Goal: Task Accomplishment & Management: Manage account settings

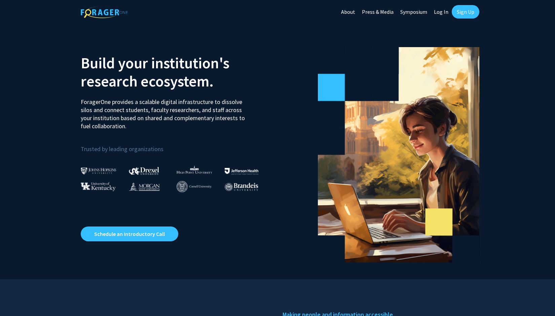
click at [442, 13] on link "Log In" at bounding box center [441, 12] width 21 height 24
select select
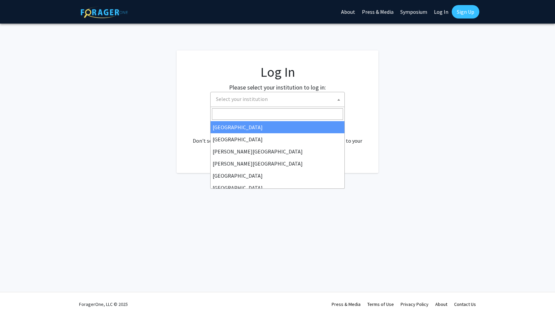
click at [276, 98] on span "Select your institution" at bounding box center [278, 99] width 131 height 14
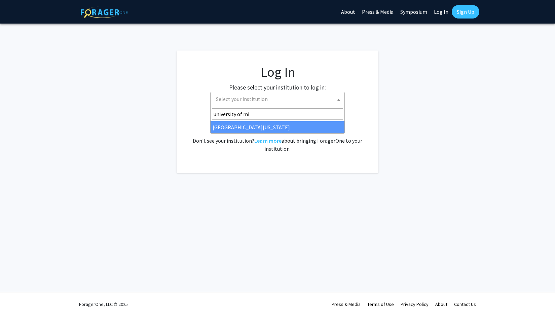
type input "university of mi"
select select "33"
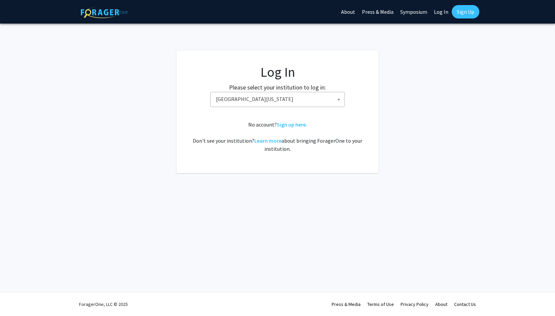
scroll to position [0, 0]
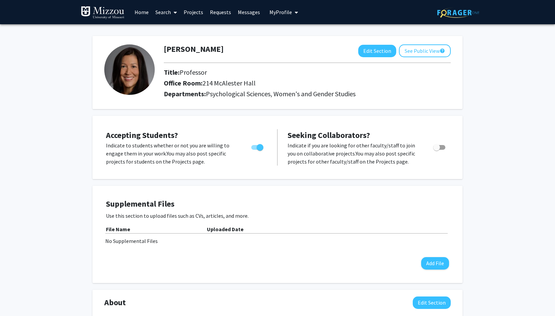
click at [255, 149] on span "Toggle" at bounding box center [257, 147] width 12 height 5
click at [255, 150] on input "Would you like to permit student requests?" at bounding box center [254, 150] width 0 height 0
checkbox input "false"
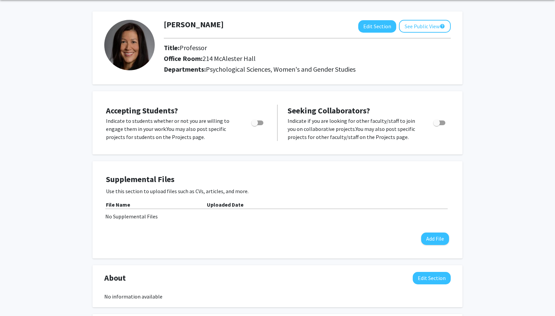
scroll to position [21, 0]
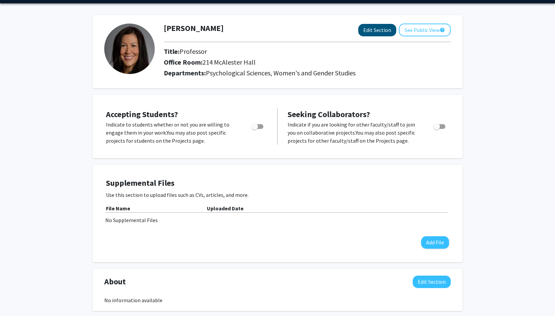
click at [378, 34] on button "Edit Section" at bounding box center [378, 30] width 38 height 12
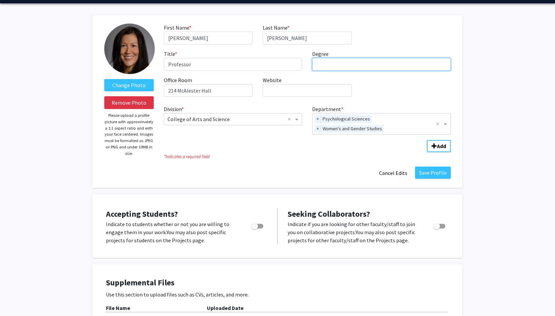
click at [336, 66] on input "Degree required" at bounding box center [381, 64] width 139 height 13
type input "Ph.D."
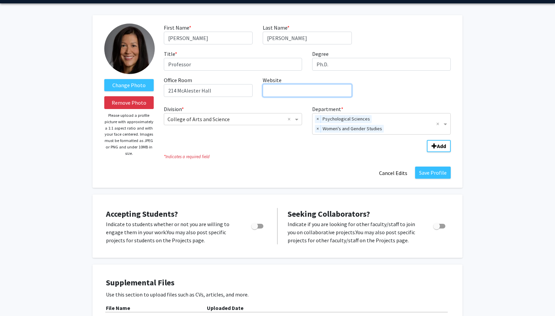
click at [302, 91] on input "Website required" at bounding box center [307, 90] width 89 height 13
paste input "http://nsfengineerstudy.org/team.html"
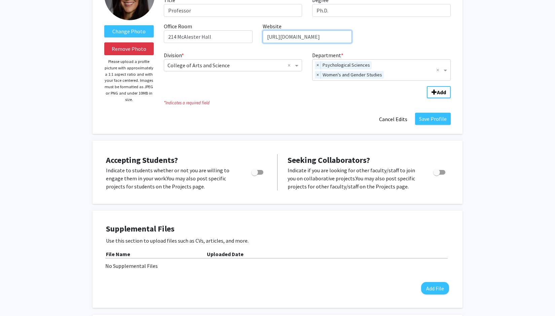
scroll to position [77, 0]
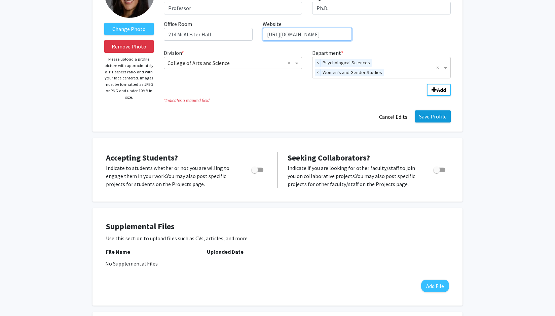
type input "http://nsfengineerstudy.org/team.html"
click at [426, 118] on button "Save Profile" at bounding box center [433, 116] width 36 height 12
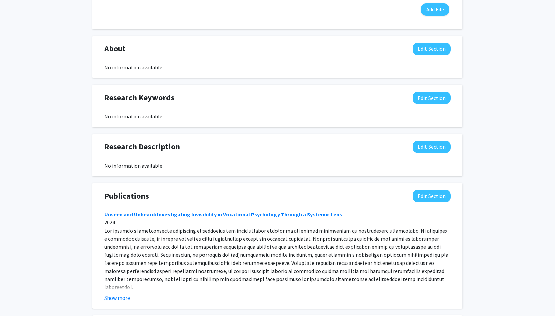
scroll to position [276, 0]
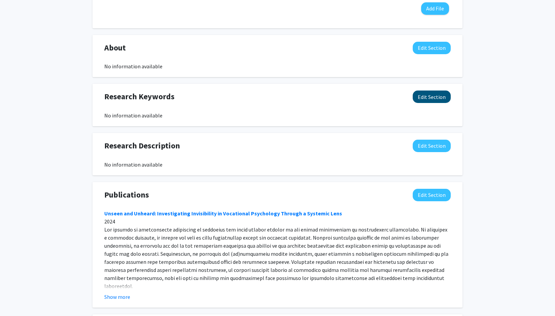
click at [420, 98] on button "Edit Section" at bounding box center [432, 97] width 38 height 12
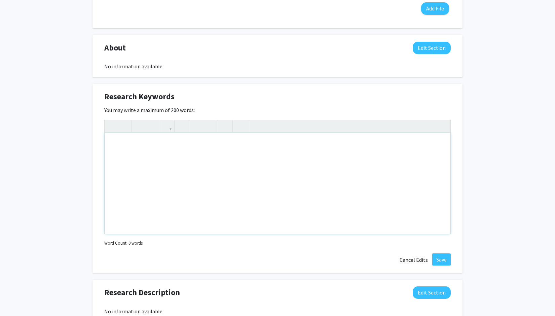
click at [129, 139] on div "Note to users with screen readers: Please deactivate our accessibility plugin f…" at bounding box center [278, 183] width 346 height 101
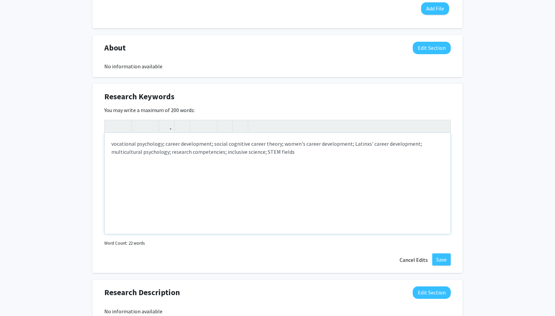
type textarea "<p>vocational psychology; career development; social cognitive career theory; w…"
click at [441, 258] on button "Save" at bounding box center [442, 259] width 19 height 12
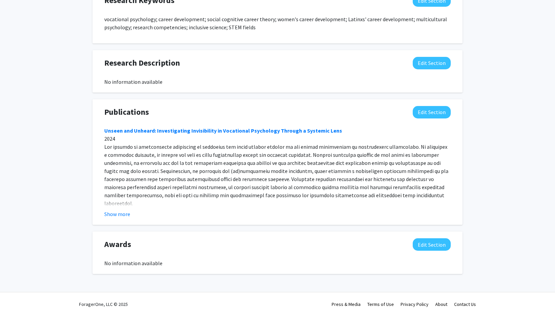
scroll to position [373, 0]
click at [114, 215] on button "Show more" at bounding box center [117, 214] width 26 height 8
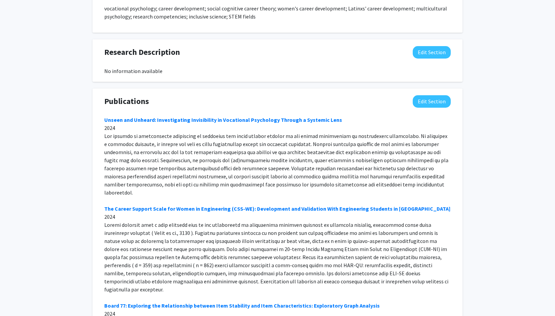
scroll to position [385, 0]
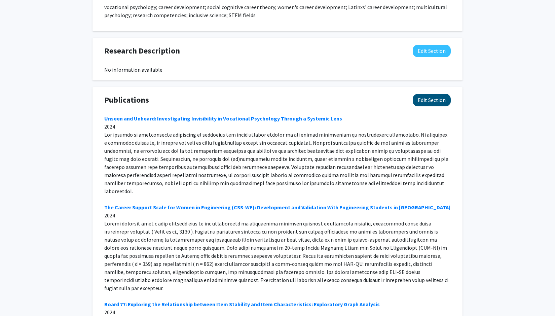
click at [425, 98] on button "Edit Section" at bounding box center [432, 100] width 38 height 12
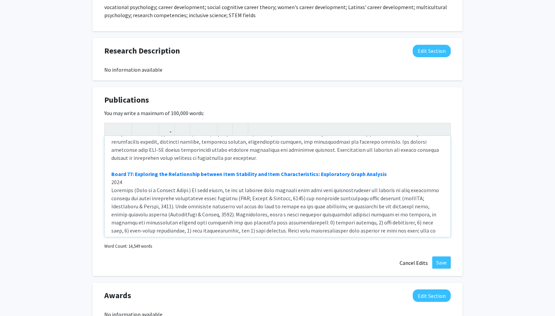
scroll to position [166, 0]
click at [181, 171] on link "Board 77: Exploring the Relationship between Item Stability and Item Characteri…" at bounding box center [249, 174] width 276 height 7
click at [123, 171] on link "Board 77: Exploring the Relationship between Item Stability and Item Characteri…" at bounding box center [249, 174] width 276 height 7
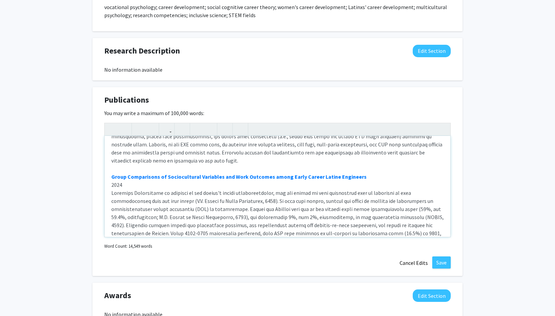
scroll to position [390, 0]
click at [438, 262] on button "Save" at bounding box center [442, 263] width 19 height 12
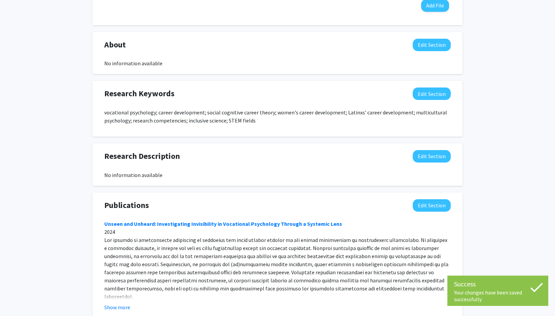
scroll to position [279, 0]
click at [432, 159] on button "Edit Section" at bounding box center [432, 156] width 38 height 12
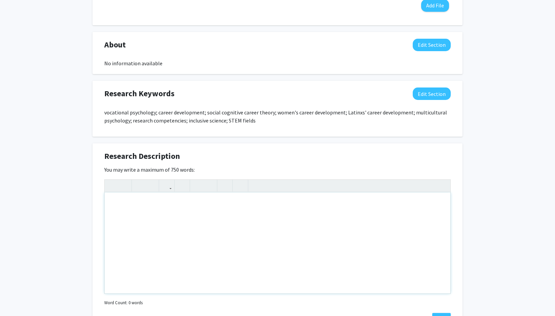
click at [151, 205] on div "Note to users with screen readers: Please deactivate our accessibility plugin f…" at bounding box center [278, 243] width 346 height 101
paste div "Note to users with screen readers: Please deactivate our accessibility plugin f…"
type textarea "<p>Lisa Y. Flores is the Frederick A. Middlebush Chair of Social Sciences and A…"
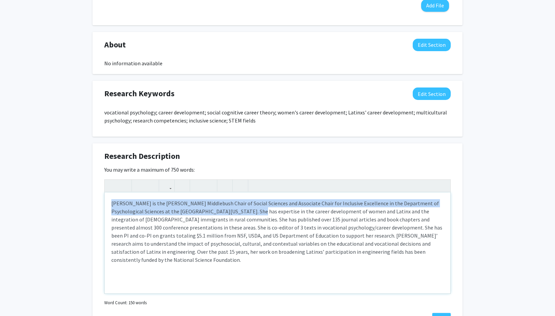
drag, startPoint x: 215, startPoint y: 212, endPoint x: 96, endPoint y: 201, distance: 119.7
click at [96, 201] on div "Research Description Edit Section You may write a maximum of 750 words: Insert …" at bounding box center [278, 237] width 370 height 189
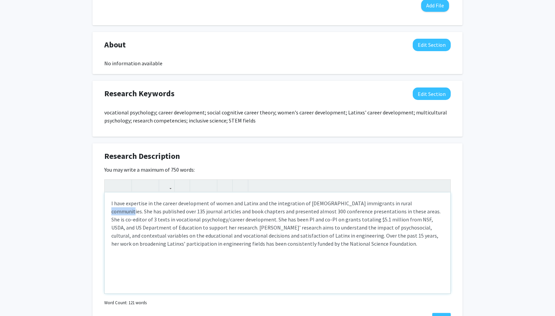
drag, startPoint x: 413, startPoint y: 204, endPoint x: 395, endPoint y: 203, distance: 17.9
click at [395, 204] on p "I have expertise in the career development of women and Latinx and the integrat…" at bounding box center [277, 223] width 333 height 48
click at [358, 212] on p "I have expertise in the career development of women and Latinx and the integrat…" at bounding box center [277, 223] width 333 height 48
drag, startPoint x: 203, startPoint y: 220, endPoint x: 187, endPoint y: 221, distance: 16.2
click at [187, 221] on p "I have expertise in the career development of women and Latinx and the integrat…" at bounding box center [277, 223] width 333 height 48
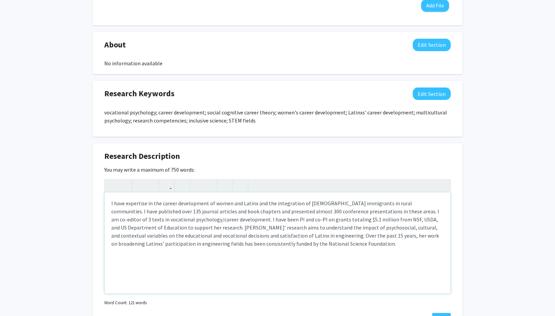
click at [139, 227] on p "I have expertise in the career development of women and Latinx and the integrat…" at bounding box center [277, 223] width 333 height 48
drag, startPoint x: 183, startPoint y: 227, endPoint x: 160, endPoint y: 228, distance: 22.9
click at [160, 228] on p "I have expertise in the career development of women and Latinx and the integrat…" at bounding box center [277, 223] width 333 height 48
drag, startPoint x: 194, startPoint y: 229, endPoint x: 176, endPoint y: 230, distance: 17.9
click at [176, 230] on p "I have expertise in the career development of women and Latinx and the integrat…" at bounding box center [277, 223] width 333 height 48
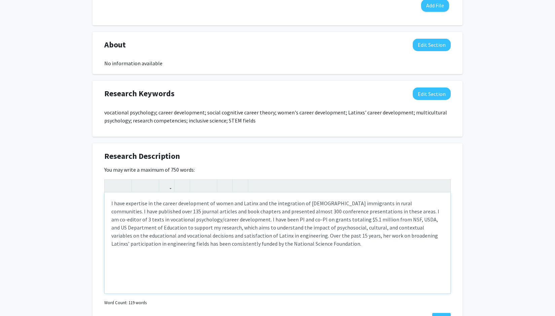
click at [190, 237] on p "I have expertise in the career development of women and Latinx and the integrat…" at bounding box center [277, 223] width 333 height 48
click at [314, 236] on p "I have expertise in the career development of women and Latinx and the integrat…" at bounding box center [277, 223] width 333 height 48
type textarea "<p>I have expertise in the career development of women and Latinx and the integ…"
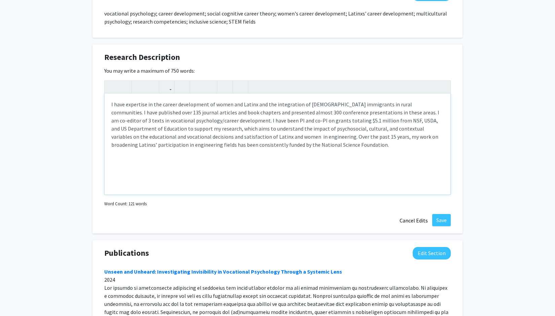
scroll to position [383, 0]
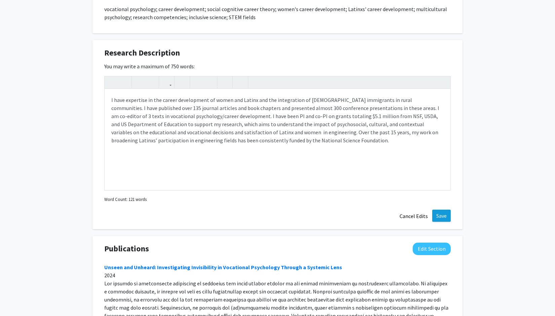
click at [438, 215] on button "Save" at bounding box center [442, 216] width 19 height 12
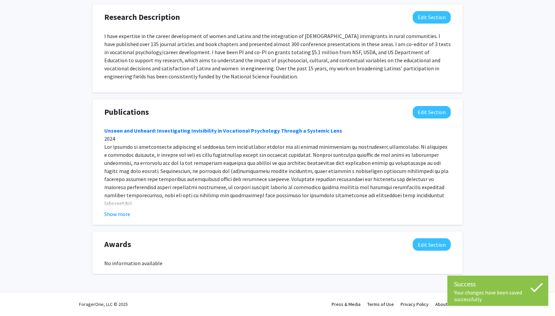
scroll to position [419, 0]
click at [428, 249] on button "Edit Section" at bounding box center [432, 244] width 38 height 12
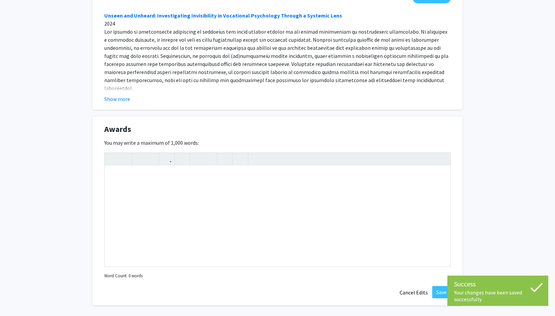
scroll to position [542, 0]
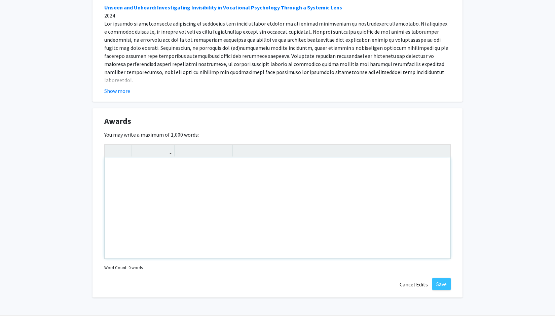
click at [154, 172] on div "Note to users with screen readers: Please deactivate our accessibility plugin f…" at bounding box center [278, 208] width 346 height 101
paste div "Note to users with screen readers: Please deactivate our accessibility plugin f…"
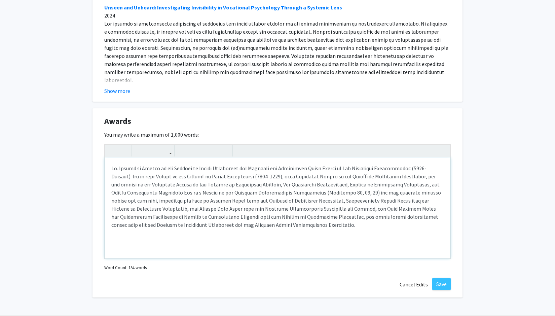
type textarea "<p>Dr. Flores is Editor of the Journal of Latinx Psychology and Legacies and Tr…"
drag, startPoint x: 137, startPoint y: 169, endPoint x: 103, endPoint y: 166, distance: 34.4
click at [103, 166] on div "Awards Edit Section You may write a maximum of 1,000 words: Insert link Remove …" at bounding box center [278, 202] width 370 height 189
drag, startPoint x: 181, startPoint y: 170, endPoint x: 245, endPoint y: 172, distance: 63.3
click at [245, 172] on p "Note to users with screen readers: Please deactivate our accessibility plugin f…" at bounding box center [277, 196] width 333 height 65
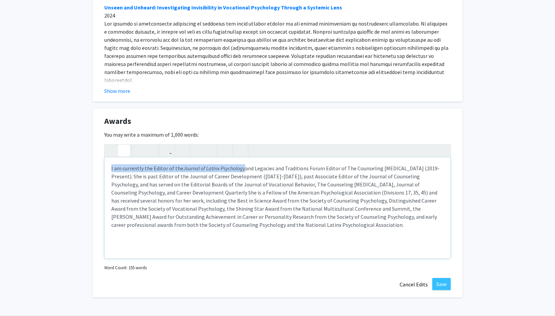
click at [126, 151] on icon "button" at bounding box center [124, 150] width 6 height 11
click at [245, 170] on p "I am currently the Editor of the Journal of Latinx Psychology" at bounding box center [277, 196] width 333 height 65
click at [159, 178] on p "I am currently the Editor of the Journal of Latinx Psychology" at bounding box center [277, 196] width 333 height 65
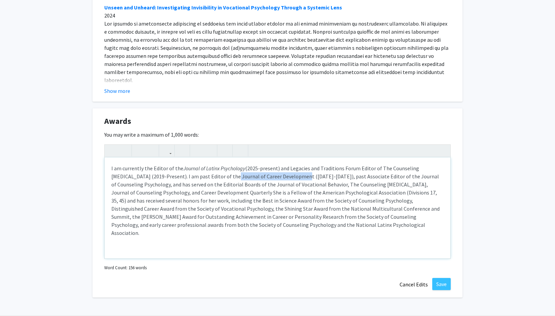
drag, startPoint x: 197, startPoint y: 179, endPoint x: 267, endPoint y: 177, distance: 70.4
click at [267, 177] on p "I am currently the Editor of the Journal of Latinx Psychology" at bounding box center [277, 200] width 333 height 73
click at [125, 150] on icon "button" at bounding box center [124, 150] width 6 height 11
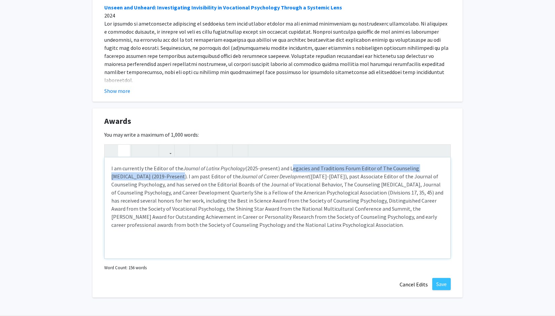
drag, startPoint x: 289, startPoint y: 169, endPoint x: 144, endPoint y: 179, distance: 145.4
click at [144, 179] on p "I am currently the Editor of the Journal of Latinx Psychology (2025-present) an…" at bounding box center [277, 196] width 333 height 65
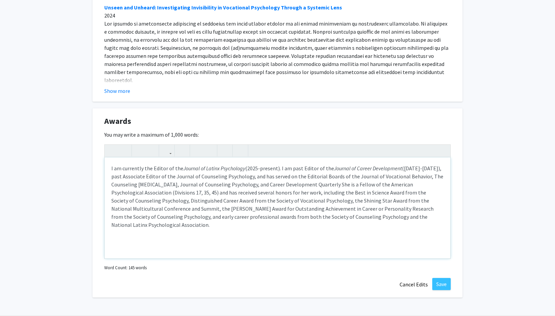
click at [429, 169] on p "I am currently the Editor of the Journal of Latinx Psychology (2025-present). I…" at bounding box center [277, 196] width 333 height 65
click at [111, 178] on p "I am currently the Editor of the Journal of Latinx Psychology (2025-present). I…" at bounding box center [277, 196] width 333 height 65
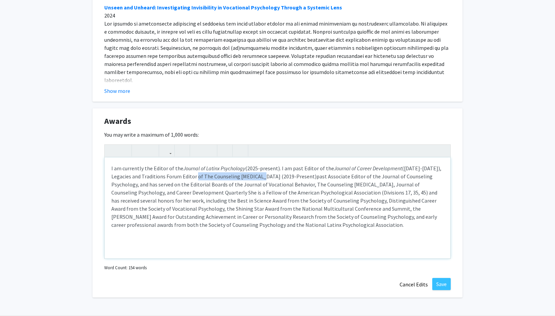
drag, startPoint x: 201, startPoint y: 177, endPoint x: 265, endPoint y: 179, distance: 64.0
click at [265, 179] on p "I am currently the Editor of the Journal of Latinx Psychology (2025-present). I…" at bounding box center [277, 196] width 333 height 65
click at [125, 151] on icon "button" at bounding box center [124, 150] width 6 height 11
click at [296, 178] on p "I am currently the Editor of the Journal of Latinx Psychology (2025-present). I…" at bounding box center [277, 196] width 333 height 65
click at [111, 178] on div "I am currently the Editor of the Journal of Latinx Psychology (2025-present). I…" at bounding box center [278, 208] width 346 height 101
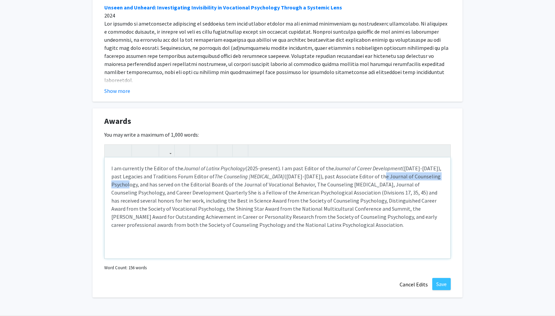
drag, startPoint x: 357, startPoint y: 177, endPoint x: 431, endPoint y: 179, distance: 74.1
click at [431, 179] on p "I am currently the Editor of the Journal of Latinx Psychology (2025-present). I…" at bounding box center [277, 196] width 333 height 65
click at [124, 151] on icon "button" at bounding box center [124, 150] width 6 height 11
click at [430, 178] on p "I am currently the Editor of the Journal of Latinx Psychology (2025-present). I…" at bounding box center [277, 196] width 333 height 65
click at [123, 154] on icon "button" at bounding box center [124, 150] width 6 height 11
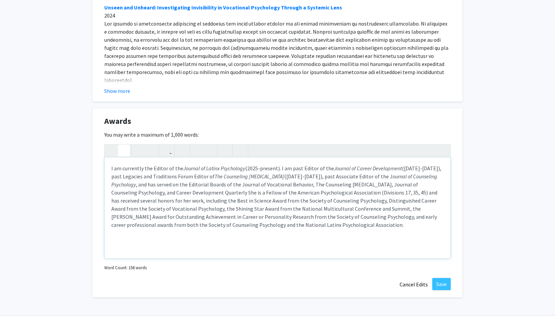
click at [121, 145] on use "button" at bounding box center [121, 145] width 0 height 0
click at [125, 150] on icon "button" at bounding box center [124, 150] width 6 height 11
click at [345, 181] on p "I am currently the Editor of the Journal of Latinx Psychology (2025-present). I…" at bounding box center [277, 196] width 333 height 65
click at [430, 178] on em "ournal of Counseling Psychology" at bounding box center [274, 180] width 326 height 15
click at [433, 178] on p "I am currently the Editor of the Journal of Latinx Psychology (2025-present). I…" at bounding box center [277, 196] width 333 height 65
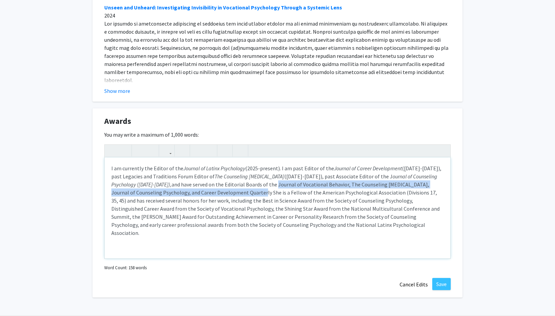
drag, startPoint x: 231, startPoint y: 185, endPoint x: 217, endPoint y: 193, distance: 16.1
click at [217, 193] on p "I am currently the Editor of the Journal of Latinx Psychology (2025-present). I…" at bounding box center [277, 200] width 333 height 73
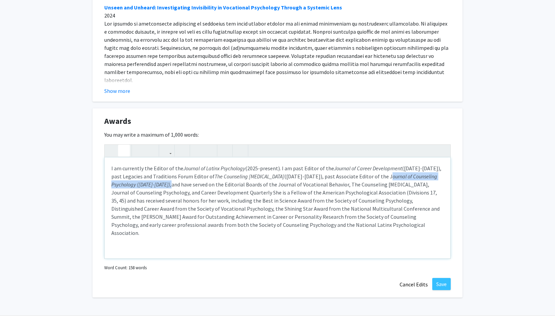
click at [121, 145] on use "button" at bounding box center [121, 145] width 0 height 0
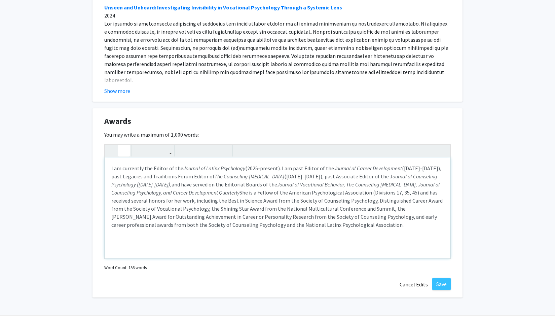
click at [202, 194] on p "I am currently the Editor of the Journal of Latinx Psychology (2025-present). I…" at bounding box center [277, 196] width 333 height 65
drag, startPoint x: 204, startPoint y: 194, endPoint x: 190, endPoint y: 195, distance: 14.8
click at [190, 195] on p "I am currently the Editor of the Journal of Latinx Psychology (2025-present). I…" at bounding box center [277, 196] width 333 height 65
click at [124, 150] on icon "button" at bounding box center [124, 150] width 6 height 11
click at [201, 194] on p "I am currently the Editor of the Journal of Latinx Psychology (2025-present). I…" at bounding box center [277, 196] width 333 height 65
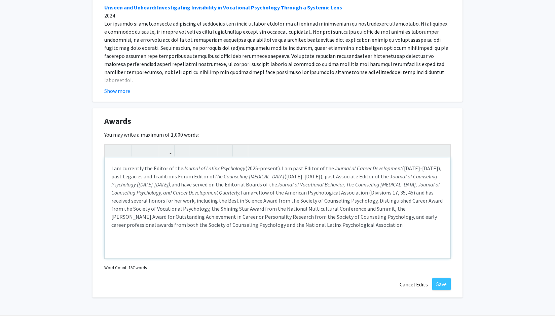
click at [379, 194] on p "I am currently the Editor of the Journal of Latinx Psychology (2025-present). I…" at bounding box center [277, 196] width 333 height 65
click at [128, 201] on p "I am currently the Editor of the Journal of Latinx Psychology (2025-present). I…" at bounding box center [277, 196] width 333 height 65
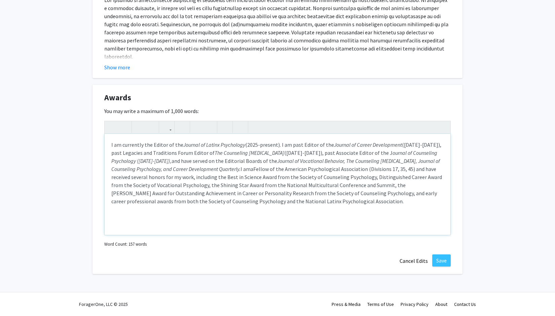
scroll to position [566, 0]
click at [432, 154] on em "ournal of Counseling Psychology (2024-2025)," at bounding box center [274, 156] width 326 height 15
click at [134, 162] on em "ournal of Counseling Psychology (2008-2011; 2024-2024)," at bounding box center [274, 156] width 326 height 15
drag, startPoint x: 148, startPoint y: 161, endPoint x: 431, endPoint y: 154, distance: 282.5
click at [431, 154] on em "ournal of Counseling Psychology (2008-2011; 2023-2024)," at bounding box center [274, 156] width 326 height 15
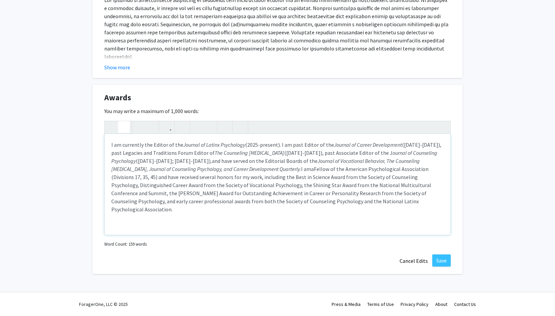
click at [125, 125] on icon "button" at bounding box center [124, 127] width 6 height 11
click at [166, 171] on em "Journal of Vocational Behavior, The Counseling Psychologist, Journal of Counsel…" at bounding box center [265, 165] width 309 height 15
click at [218, 202] on p "I am currently the Editor of the Journal of Latinx Psychology (2025-present). I…" at bounding box center [277, 177] width 333 height 73
drag, startPoint x: 346, startPoint y: 202, endPoint x: 384, endPoint y: 208, distance: 38.1
click at [347, 202] on p "I am currently the Editor of the Journal of Latinx Psychology (2025-present). I…" at bounding box center [277, 177] width 333 height 73
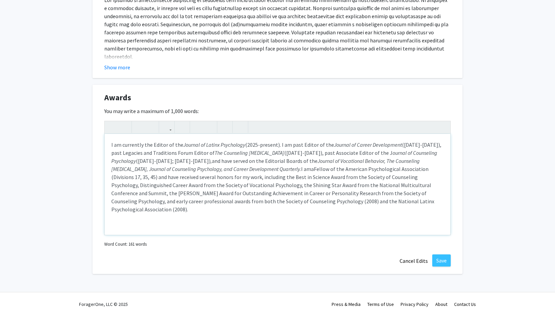
click at [348, 194] on p "I am currently the Editor of the Journal of Latinx Psychology (2025-present). I…" at bounding box center [277, 177] width 333 height 73
click at [384, 186] on p "I am currently the Editor of the Journal of Latinx Psychology (2025-present). I…" at bounding box center [277, 177] width 333 height 73
click at [204, 186] on p "I am currently the Editor of the Journal of Latinx Psychology (2025-present). I…" at bounding box center [277, 177] width 333 height 73
click at [370, 178] on p "I am currently the Editor of the Journal of Latinx Psychology (2025-present). I…" at bounding box center [277, 177] width 333 height 73
click at [122, 146] on p "I am currently the Editor of the Journal of Latinx Psychology (2025-present). I…" at bounding box center [277, 177] width 333 height 73
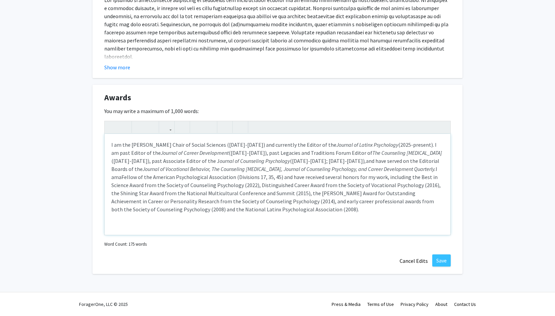
click at [352, 178] on p "I am the Frederick A Middlebush Chair of Social Sciences (2023-2028) and curren…" at bounding box center [277, 177] width 333 height 73
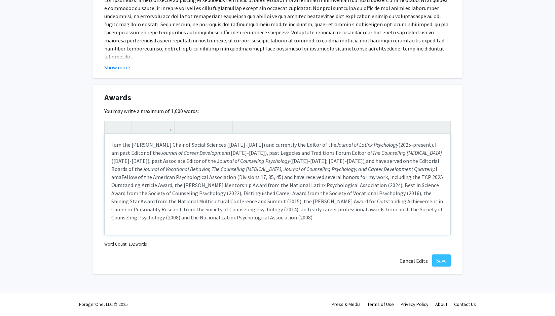
click at [442, 178] on p "I am the Frederick A Middlebush Chair of Social Sciences (2023-2028) and curren…" at bounding box center [277, 181] width 333 height 81
click at [112, 185] on p "I am the Frederick A Middlebush Chair of Social Sciences (2023-2028) and curren…" at bounding box center [277, 181] width 333 height 81
type textarea "<p>I am the Frederick A Middlebush Chair of Social Sciences (2023-2028) and cur…"
click at [438, 261] on button "Save" at bounding box center [442, 260] width 19 height 12
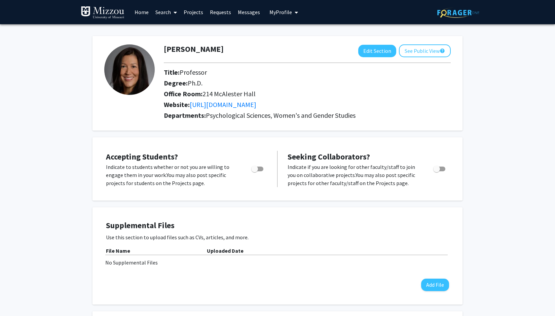
scroll to position [0, 0]
click at [415, 55] on button "See Public View help" at bounding box center [425, 50] width 52 height 13
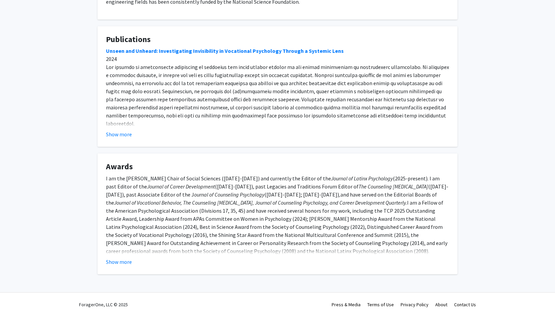
scroll to position [244, 0]
